Goal: Task Accomplishment & Management: Check status

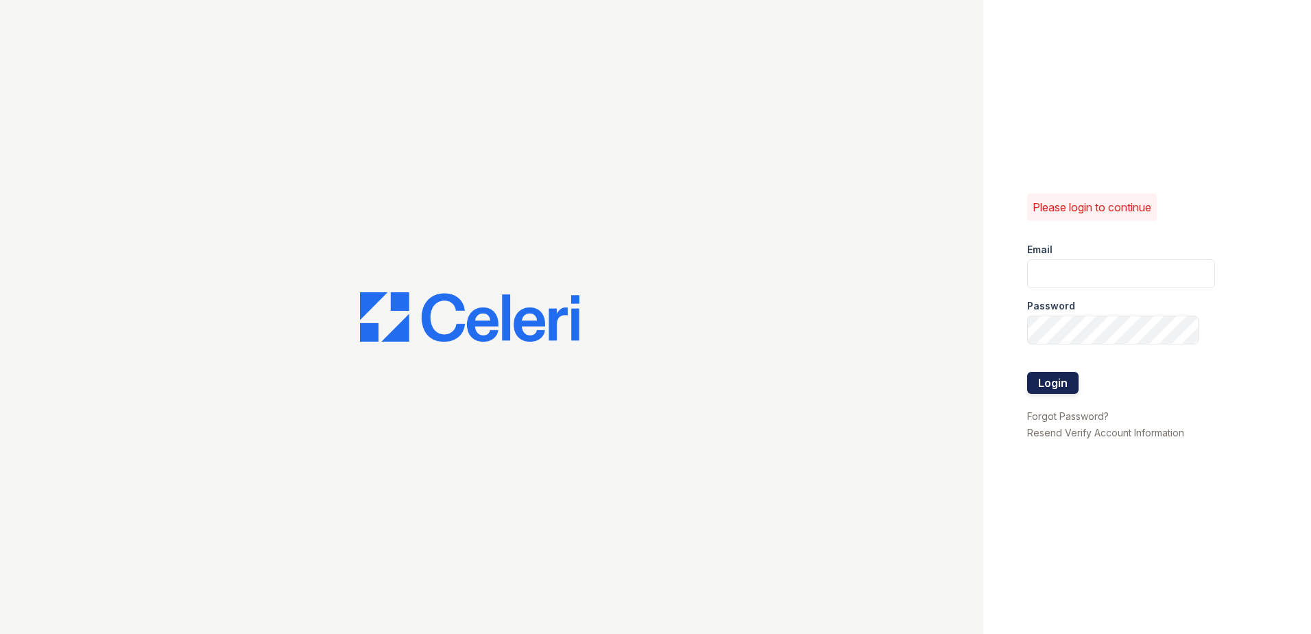
type input "kpartee@trinity-pm.com"
click at [1051, 381] on button "Login" at bounding box center [1052, 383] width 51 height 22
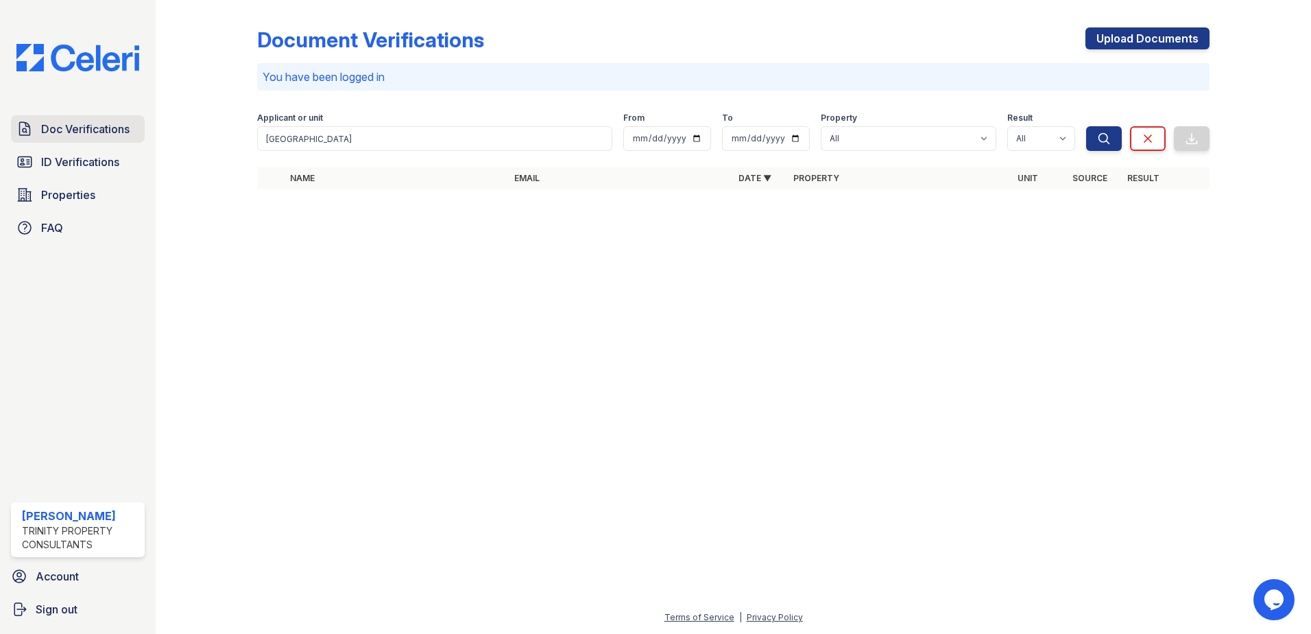
click at [94, 132] on span "Doc Verifications" at bounding box center [85, 129] width 88 height 16
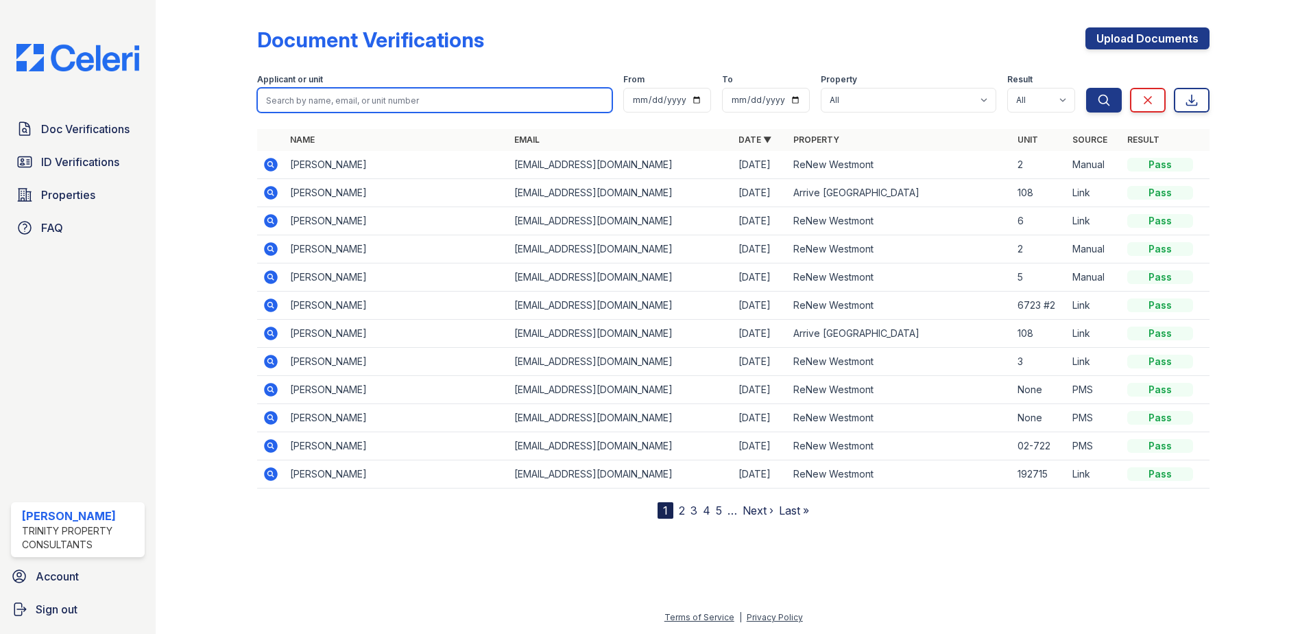
click at [284, 106] on input "search" at bounding box center [434, 100] width 355 height 25
type input "thomas"
click at [1086, 88] on button "Search" at bounding box center [1104, 100] width 36 height 25
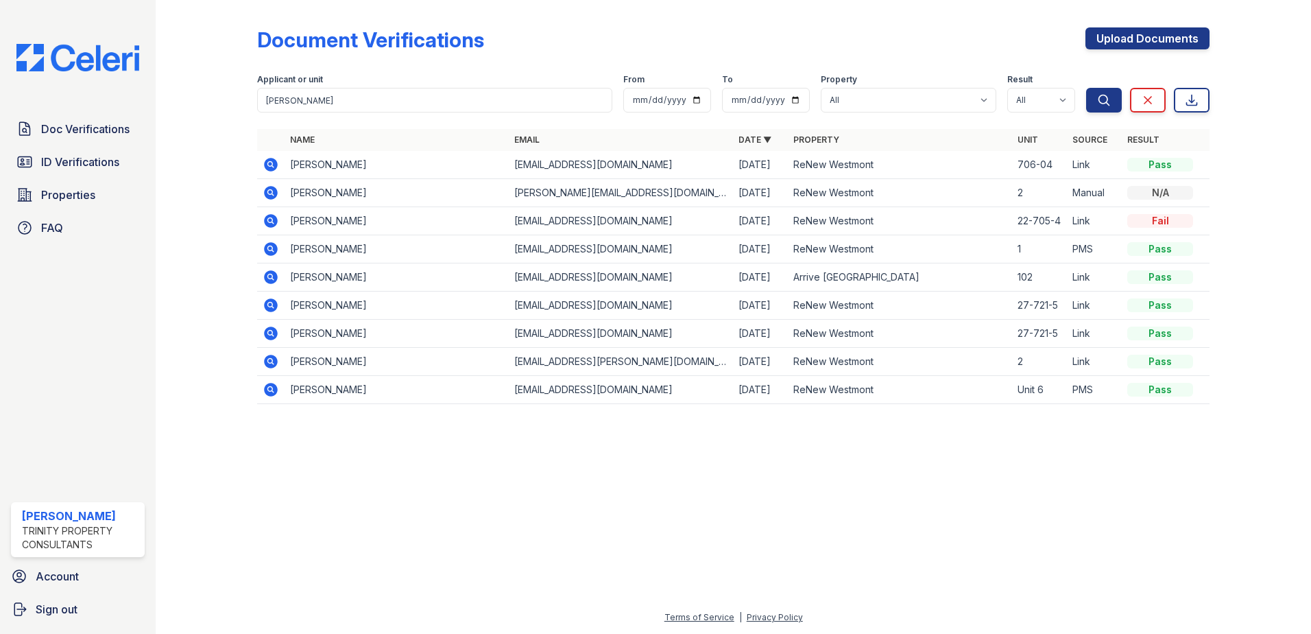
click at [268, 165] on icon at bounding box center [271, 164] width 16 height 16
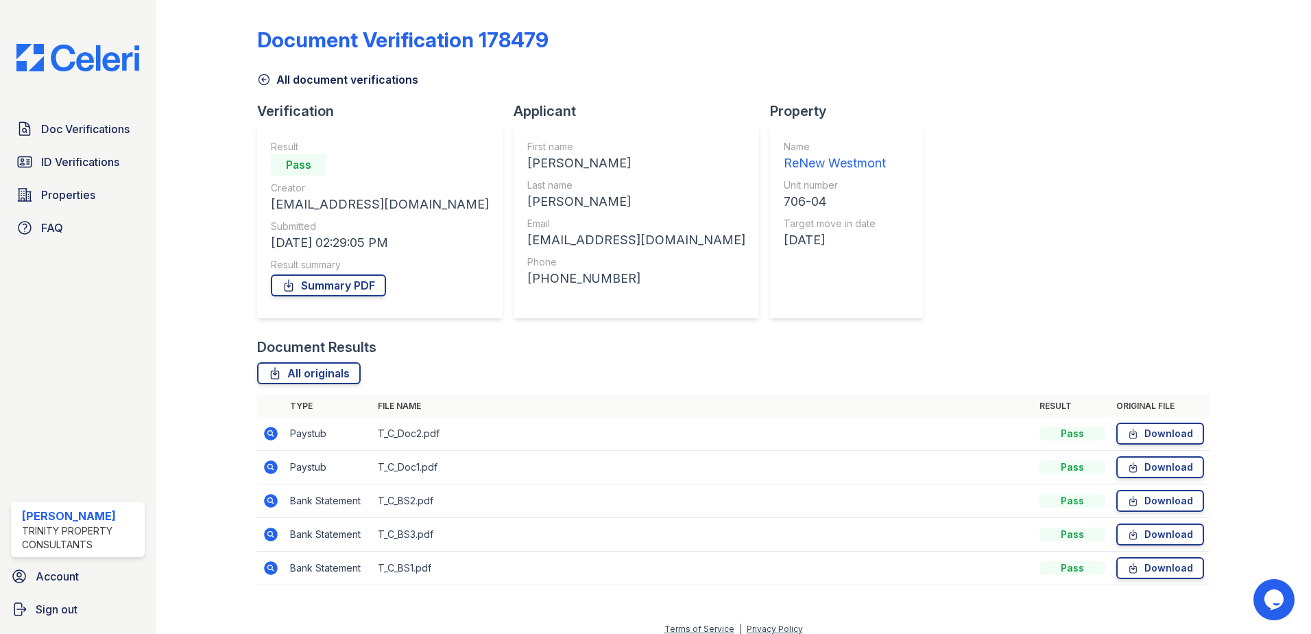
click at [269, 427] on icon at bounding box center [271, 434] width 14 height 14
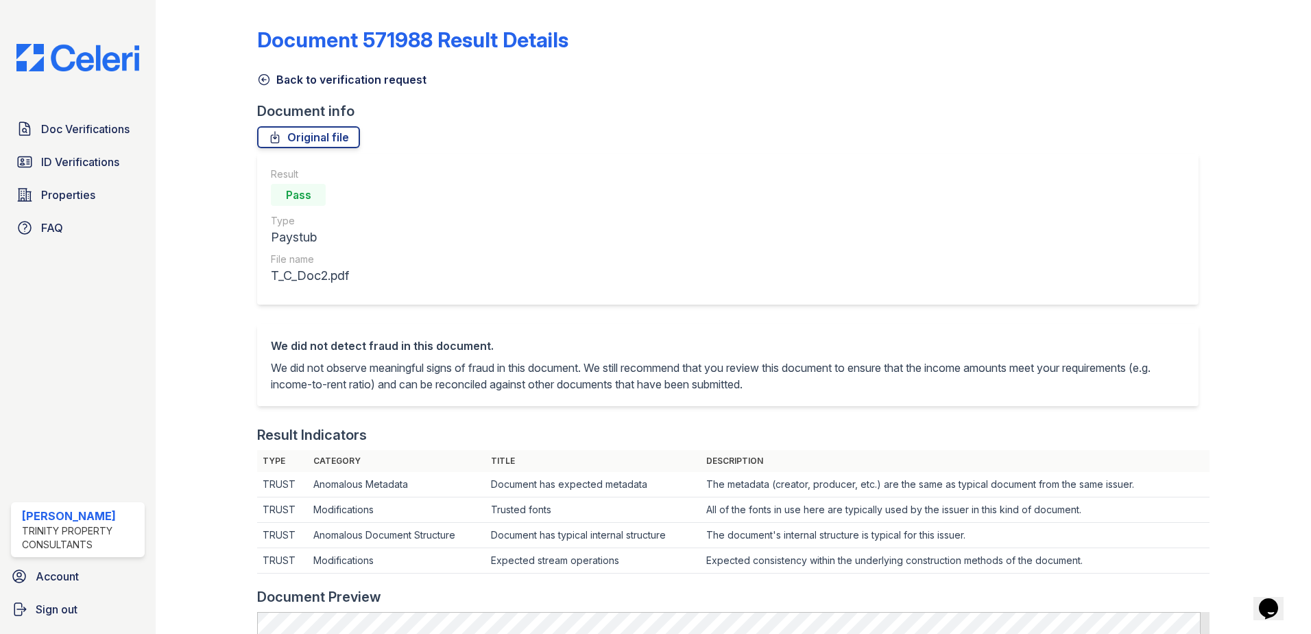
click at [276, 79] on link "Back to verification request" at bounding box center [341, 79] width 169 height 16
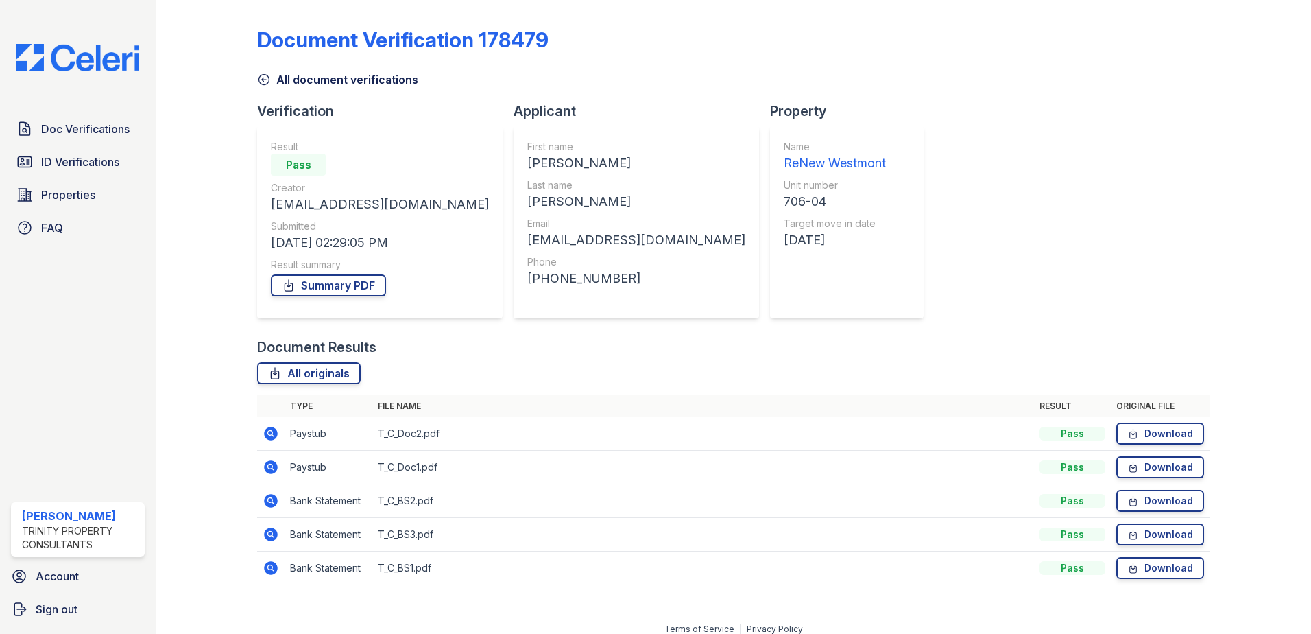
click at [265, 466] on icon at bounding box center [271, 467] width 14 height 14
